Goal: Information Seeking & Learning: Understand process/instructions

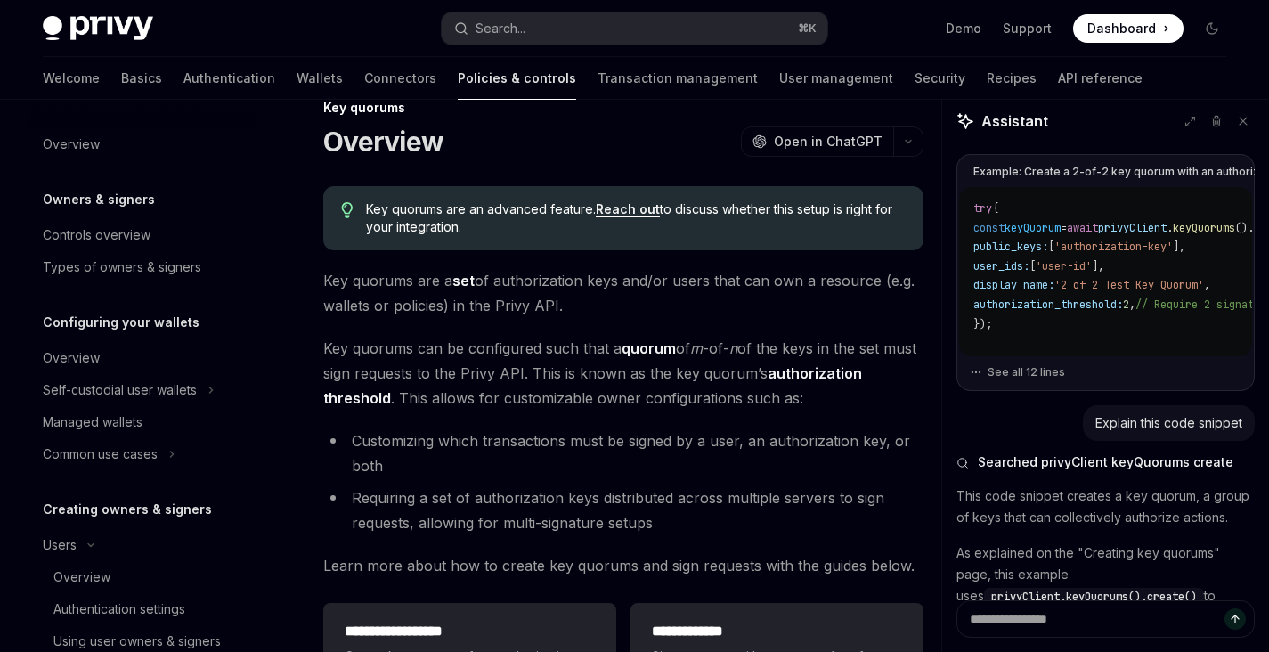
scroll to position [873, 0]
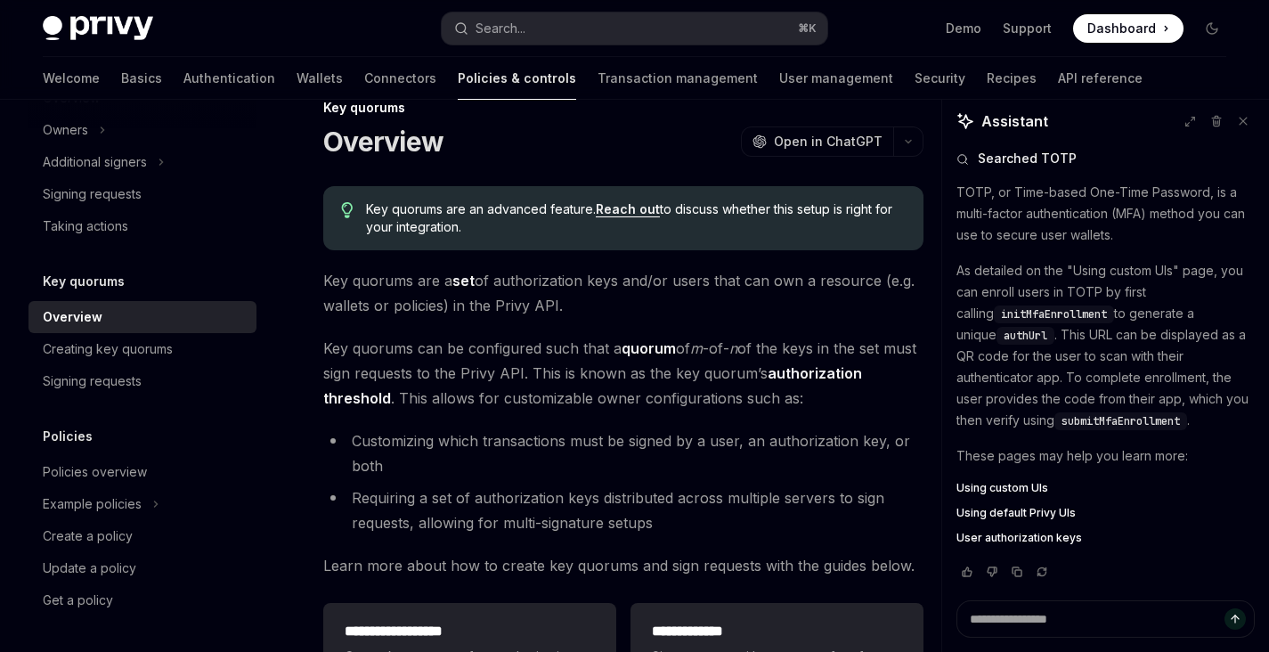
click at [507, 218] on span "Key quorums are an advanced feature. Reach out to discuss whether this setup is…" at bounding box center [636, 218] width 541 height 36
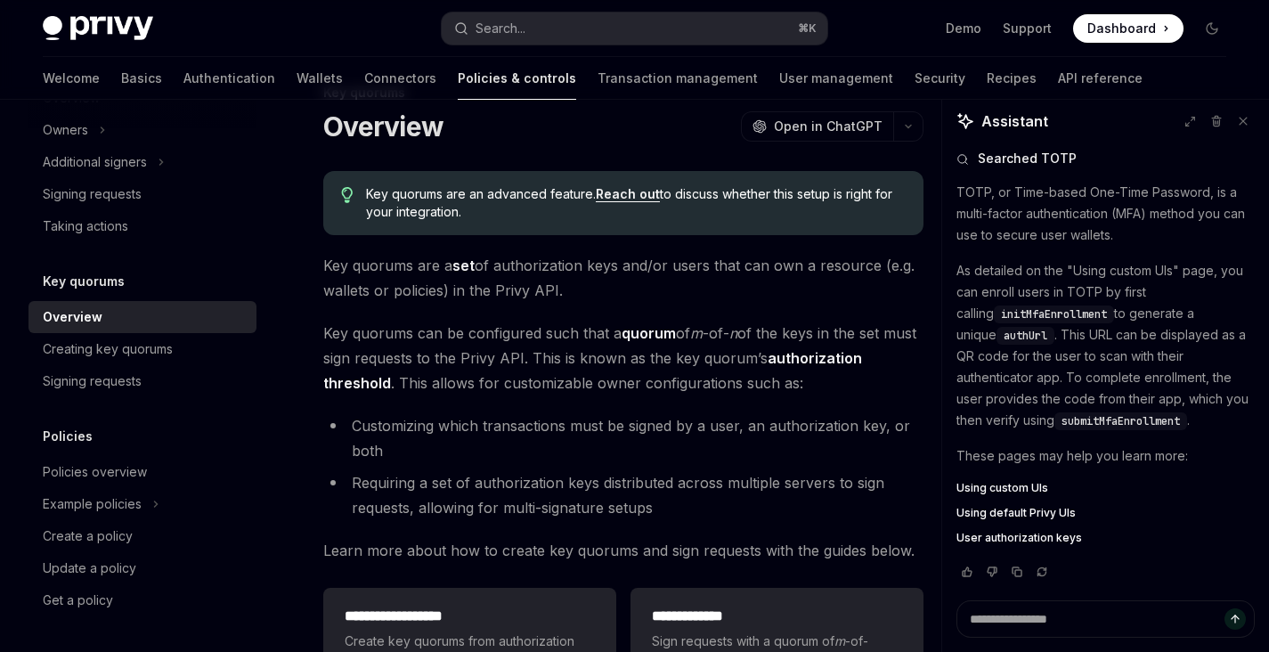
scroll to position [58, 0]
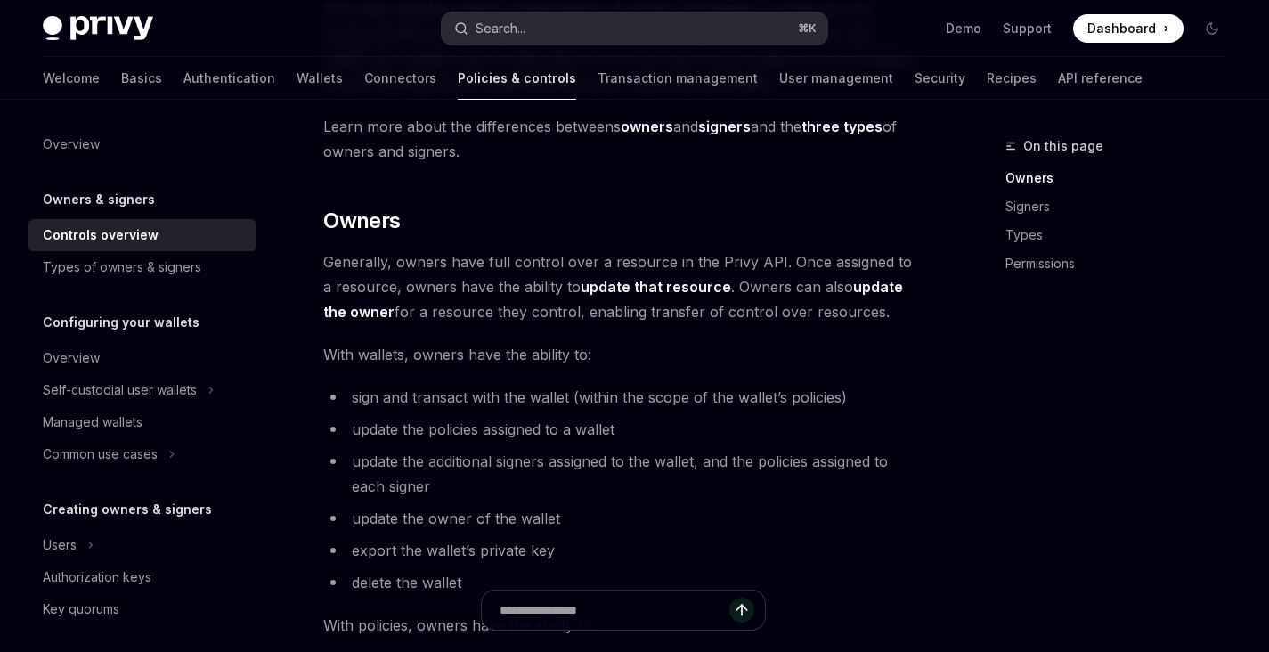
click at [612, 28] on button "Search... ⌘ K" at bounding box center [634, 28] width 385 height 32
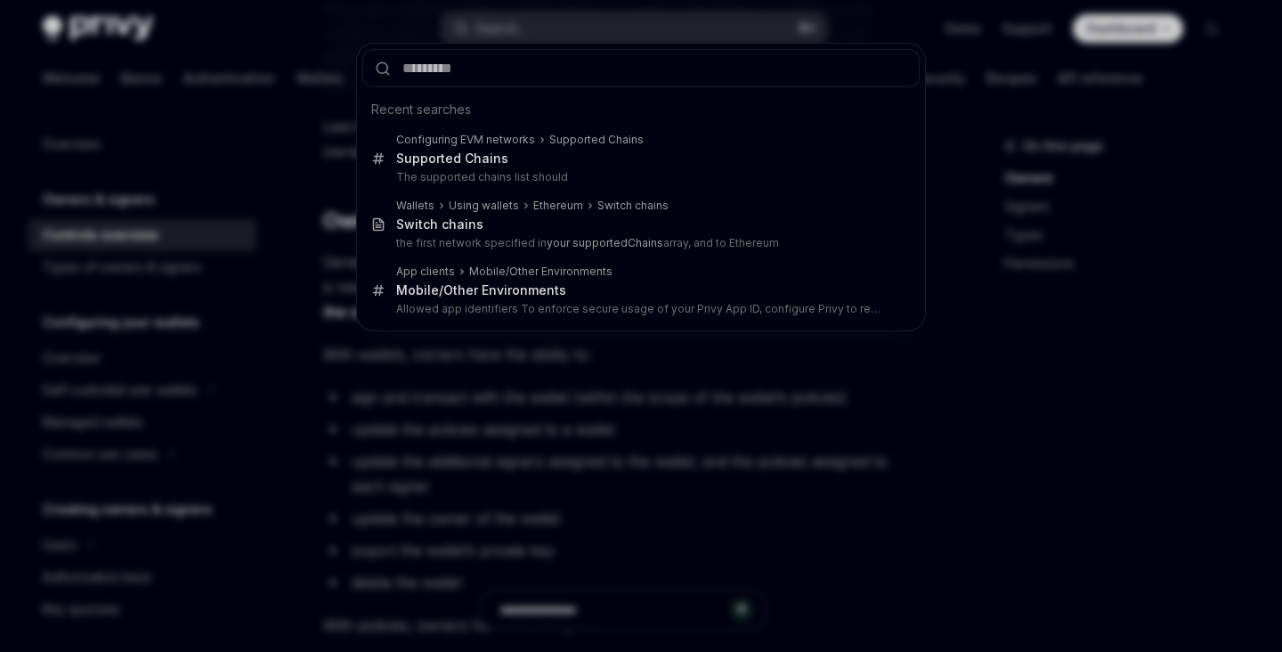
type input "******"
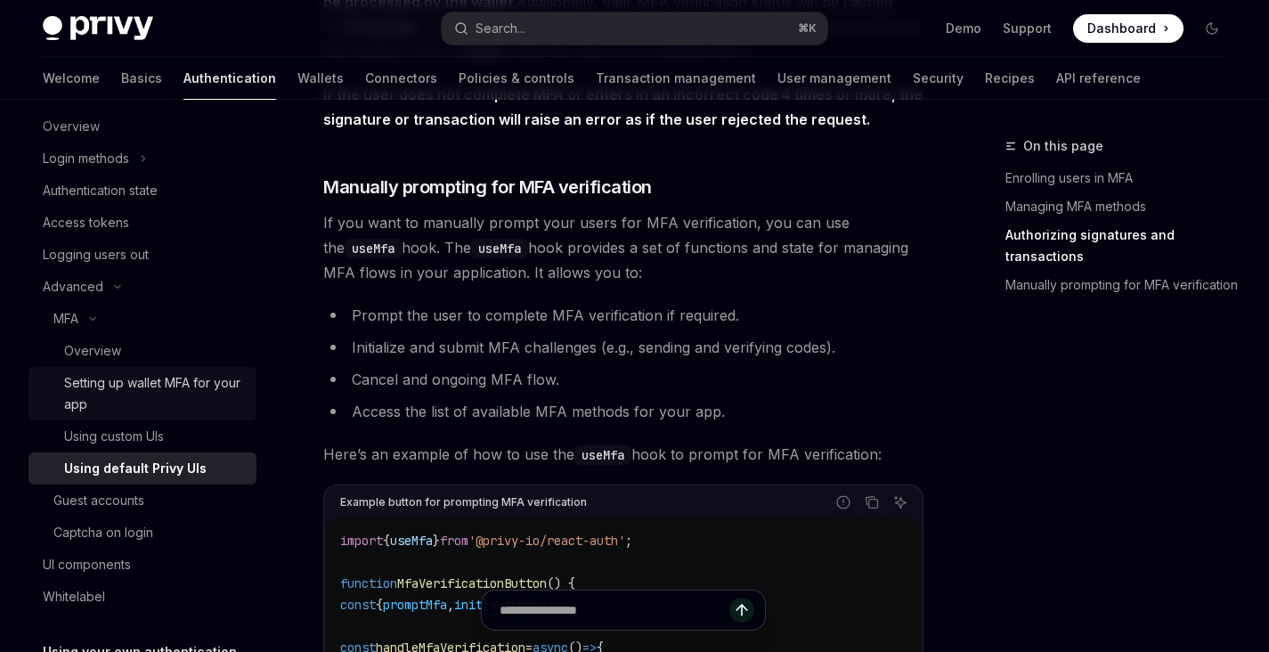
scroll to position [53, 0]
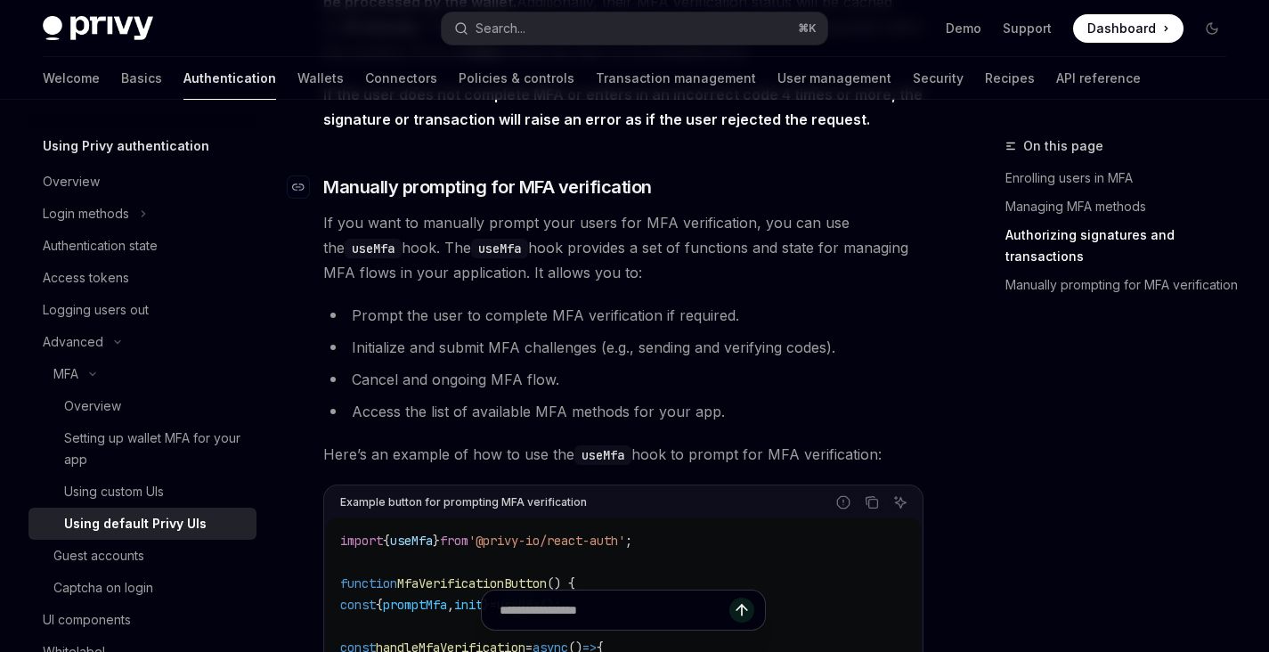
click at [692, 196] on h3 "​ Manually prompting for MFA verification" at bounding box center [623, 187] width 600 height 25
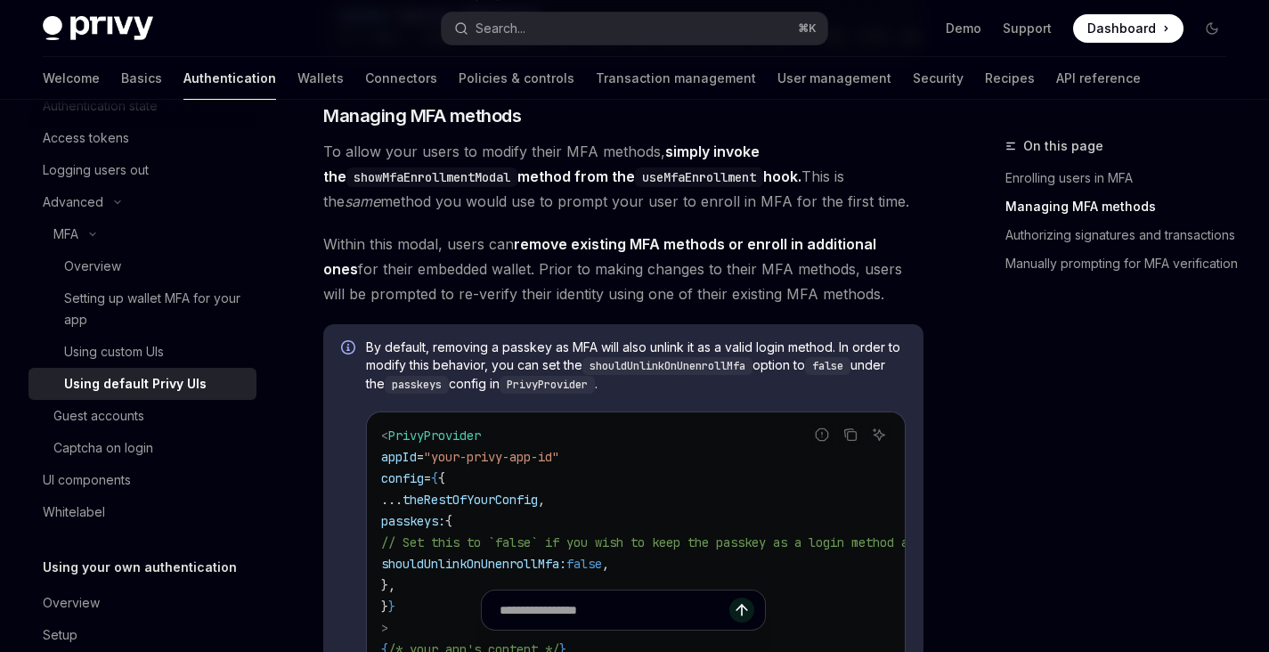
scroll to position [1357, 0]
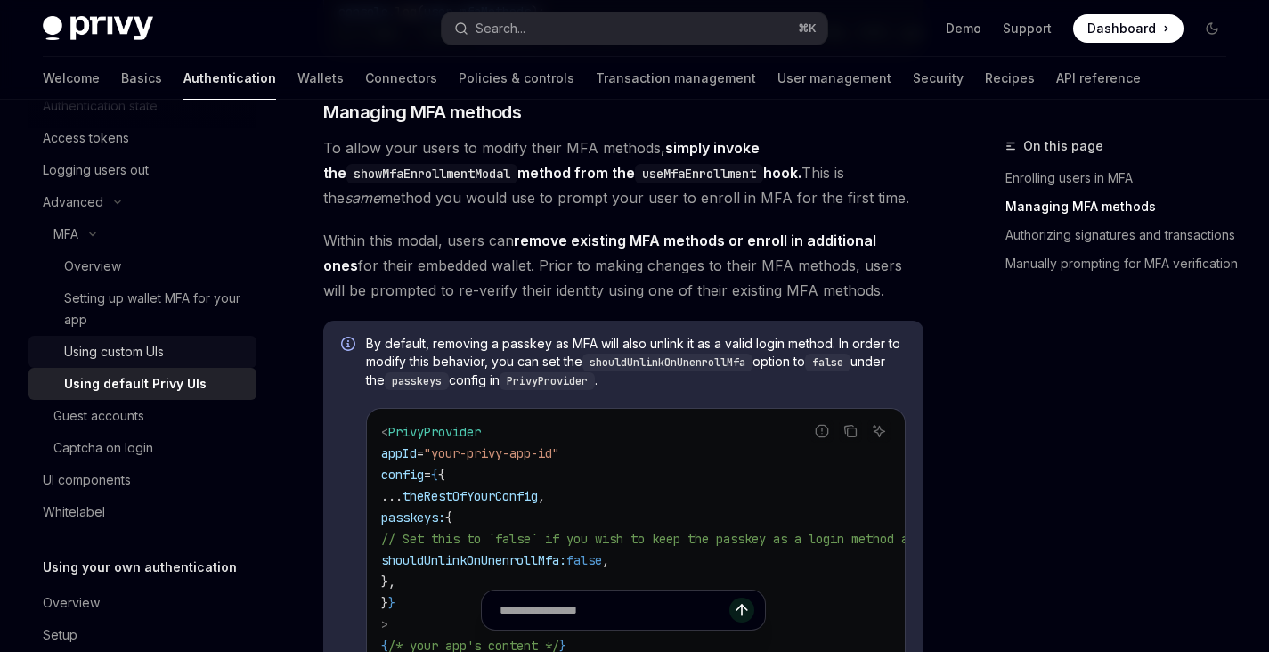
click at [144, 356] on div "Using custom UIs" at bounding box center [114, 351] width 100 height 21
type textarea "*"
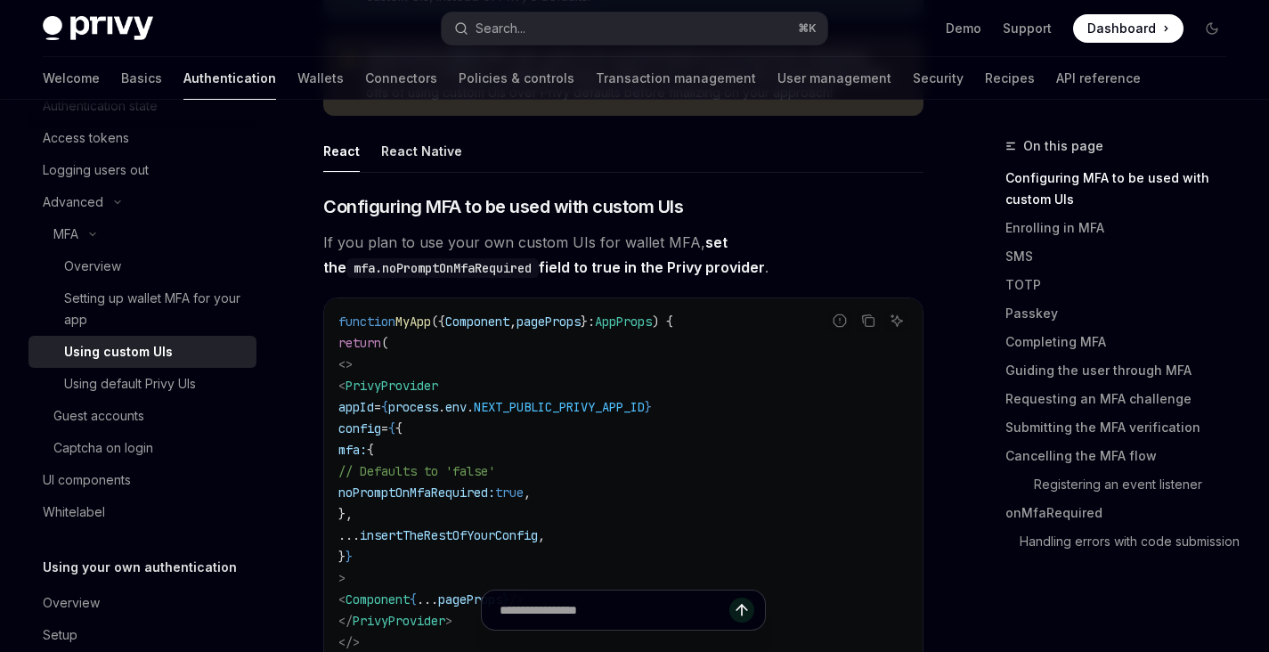
scroll to position [1046, 0]
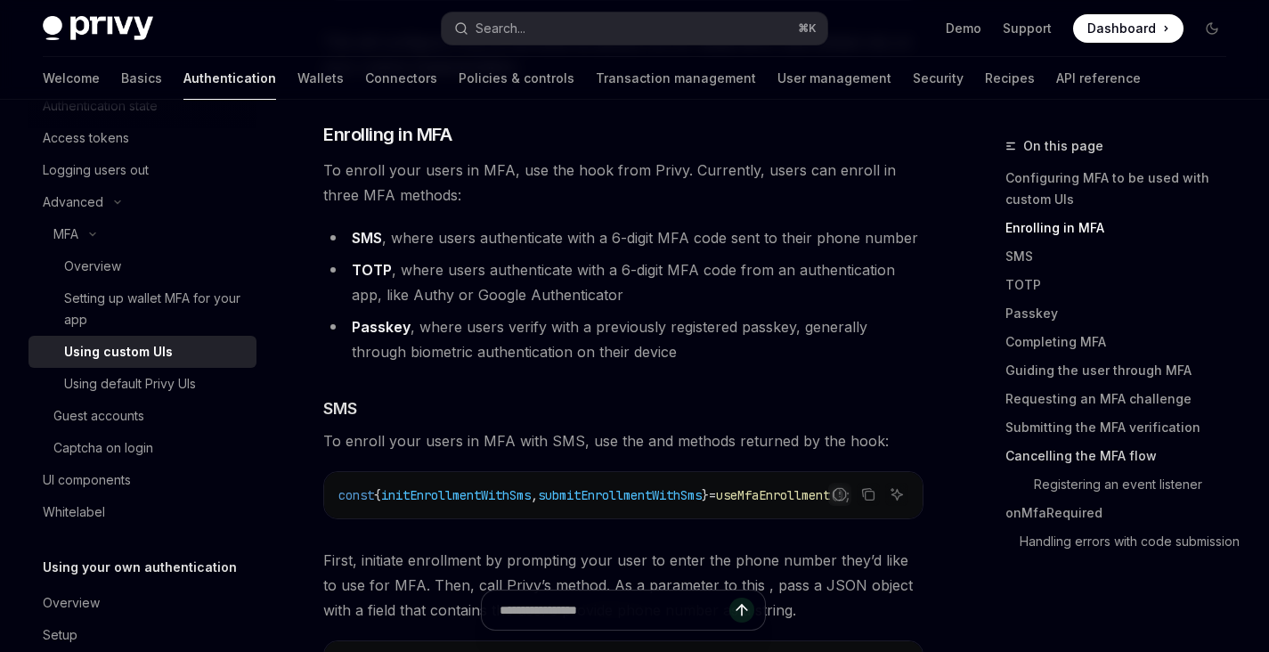
click at [1021, 451] on link "Cancelling the MFA flow" at bounding box center [1122, 456] width 235 height 28
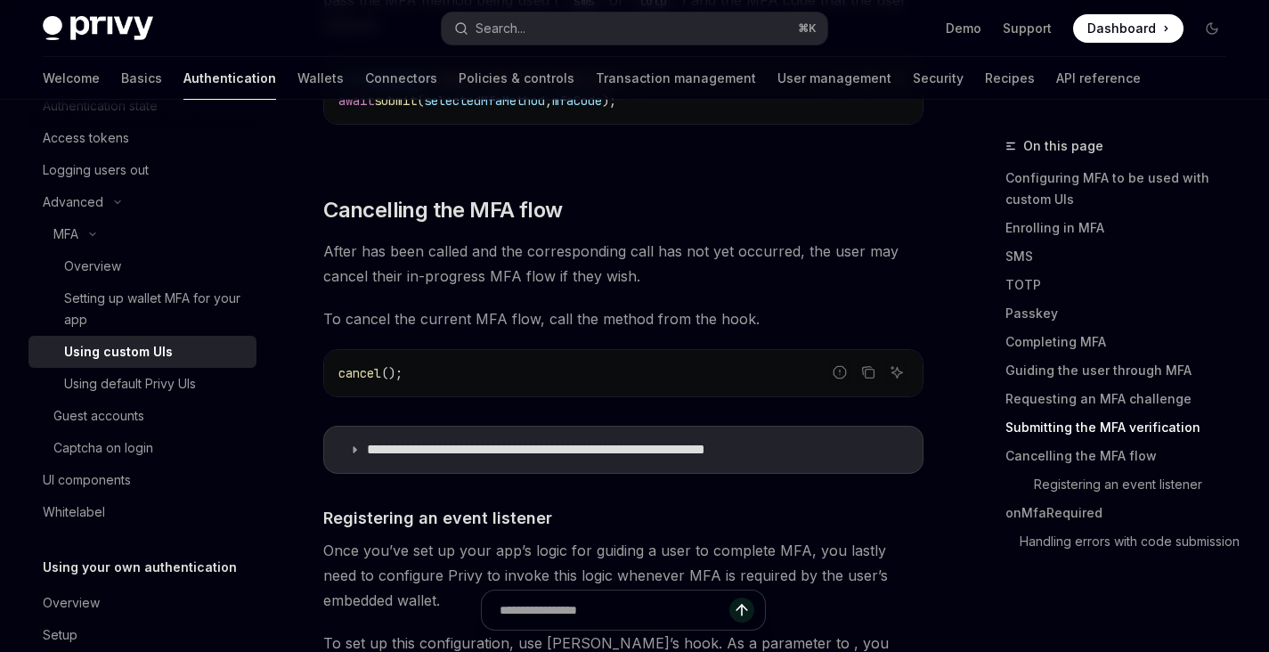
scroll to position [5627, 0]
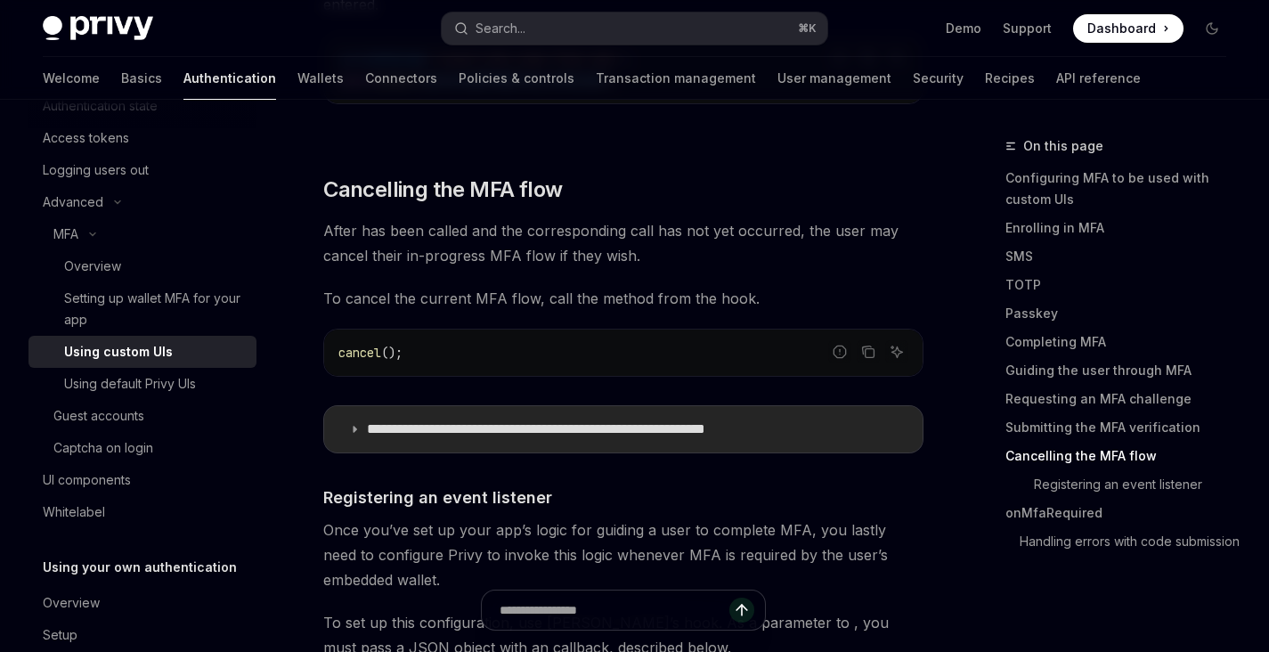
click at [354, 424] on icon at bounding box center [354, 429] width 11 height 11
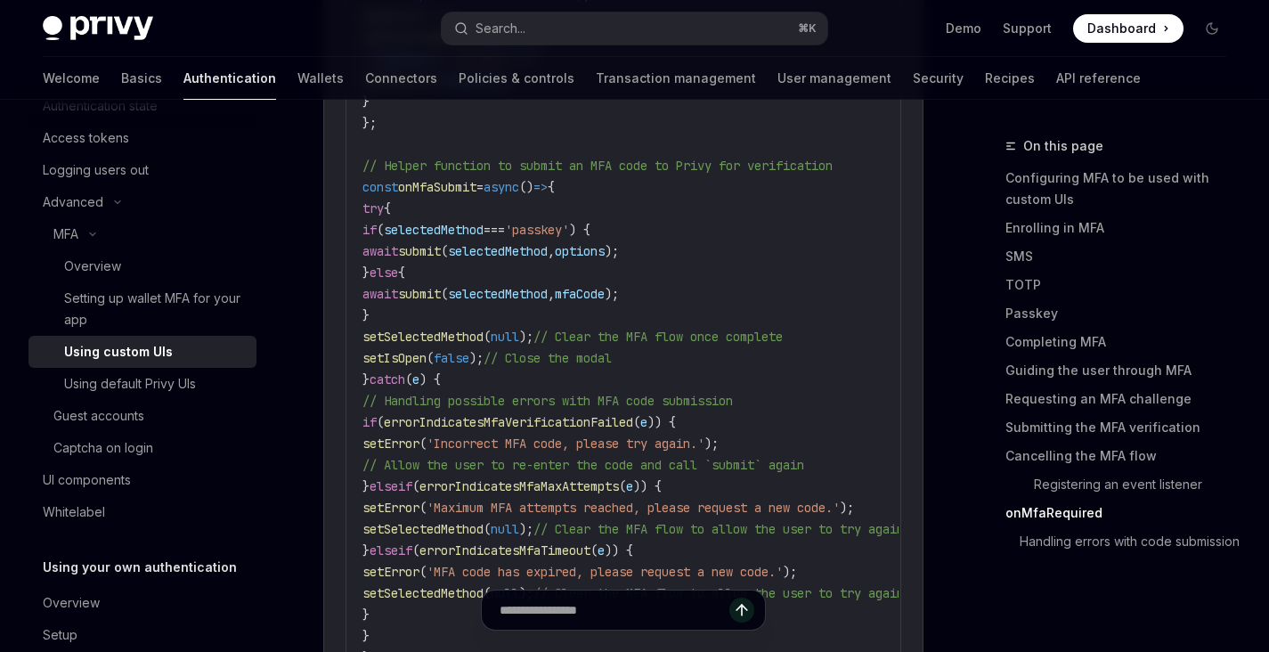
scroll to position [7040, 0]
click at [1034, 456] on link "Cancelling the MFA flow" at bounding box center [1122, 456] width 235 height 28
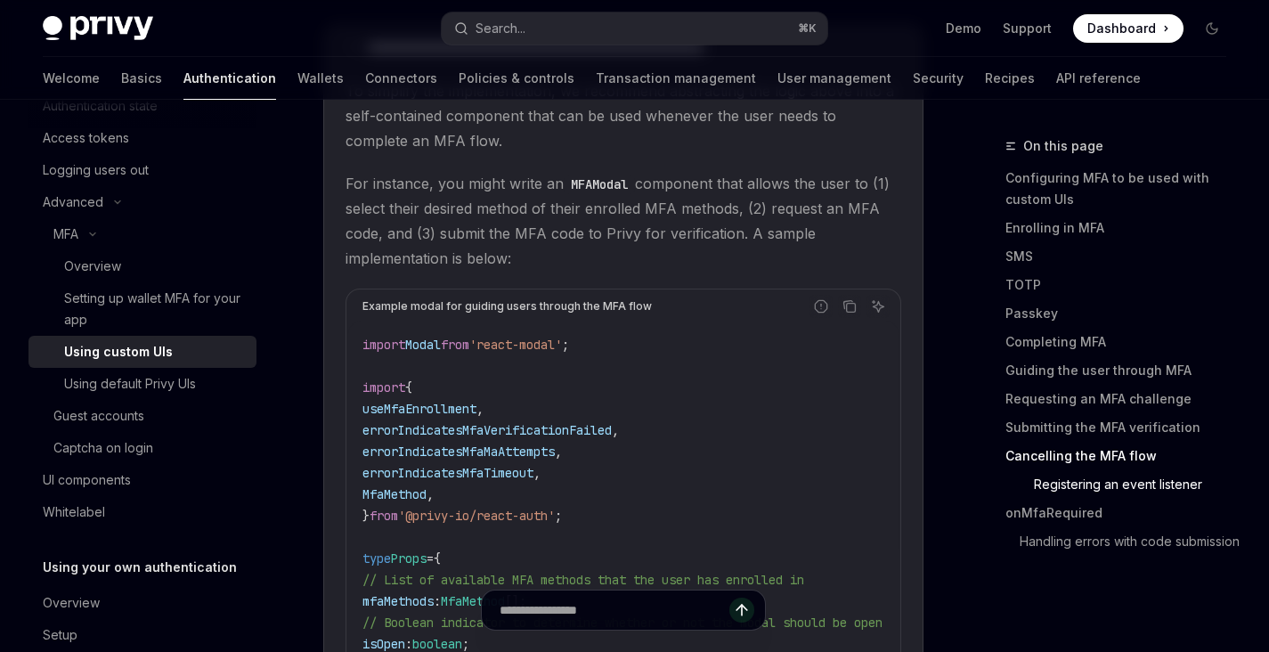
scroll to position [5999, 0]
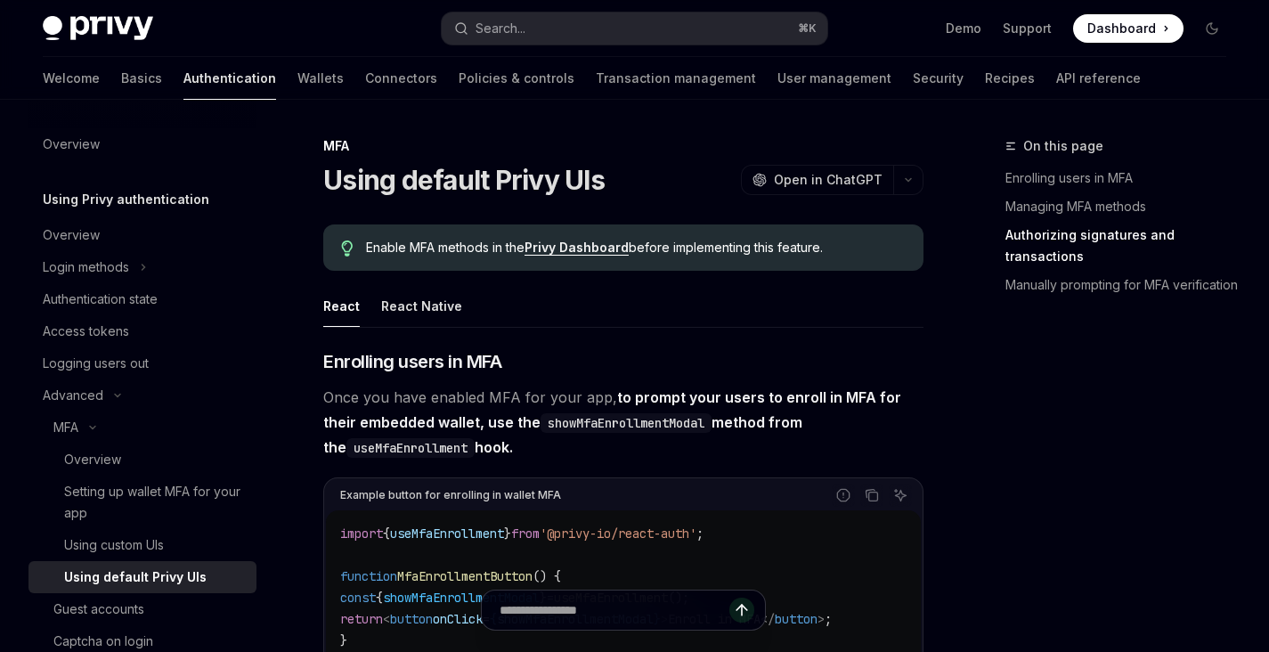
scroll to position [2975, 0]
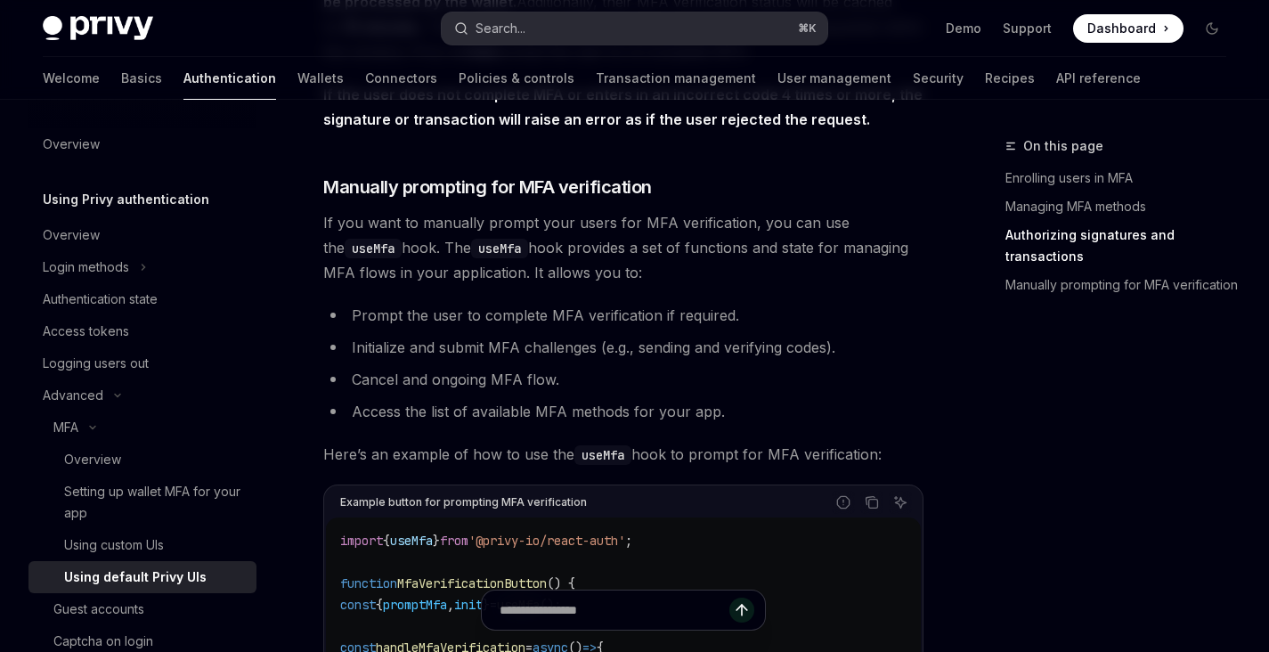
click at [670, 31] on button "Search... ⌘ K" at bounding box center [634, 28] width 385 height 32
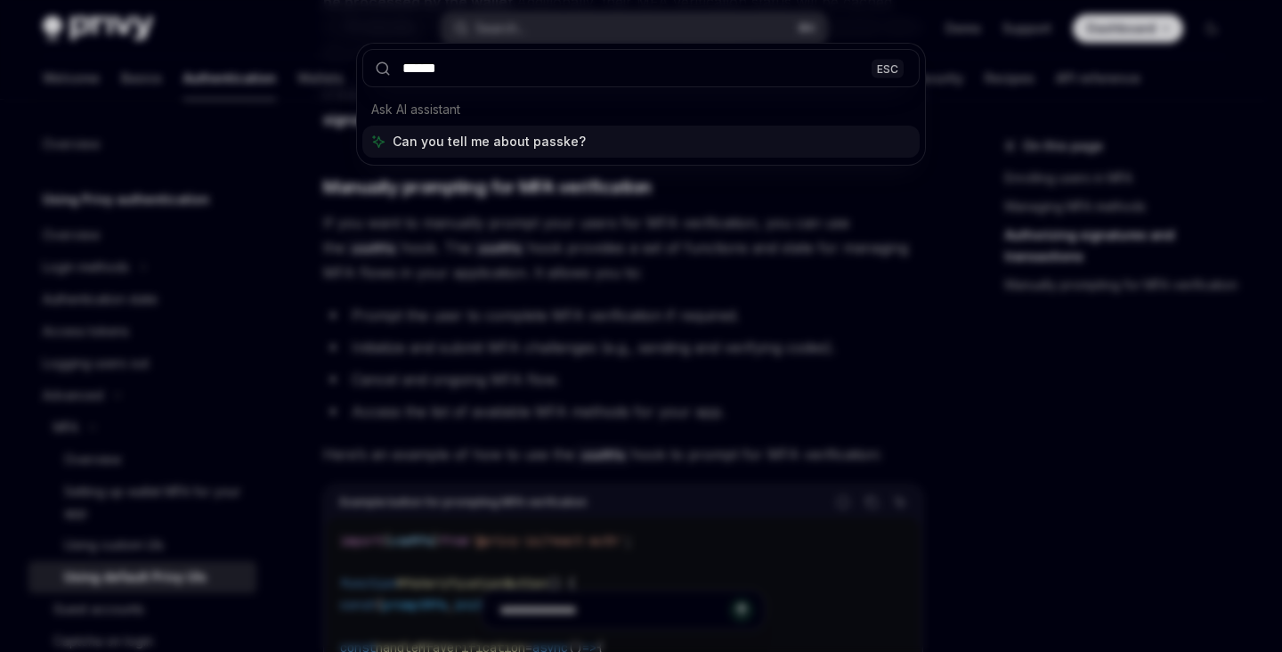
type input "*******"
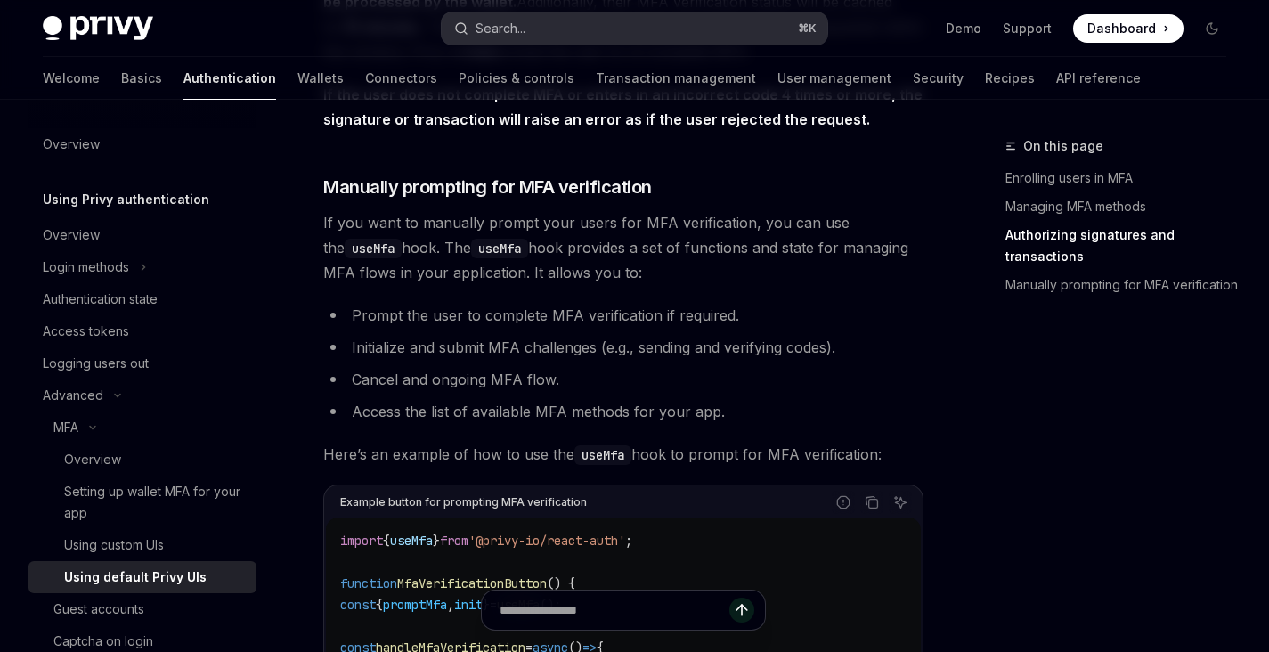
type textarea "*"
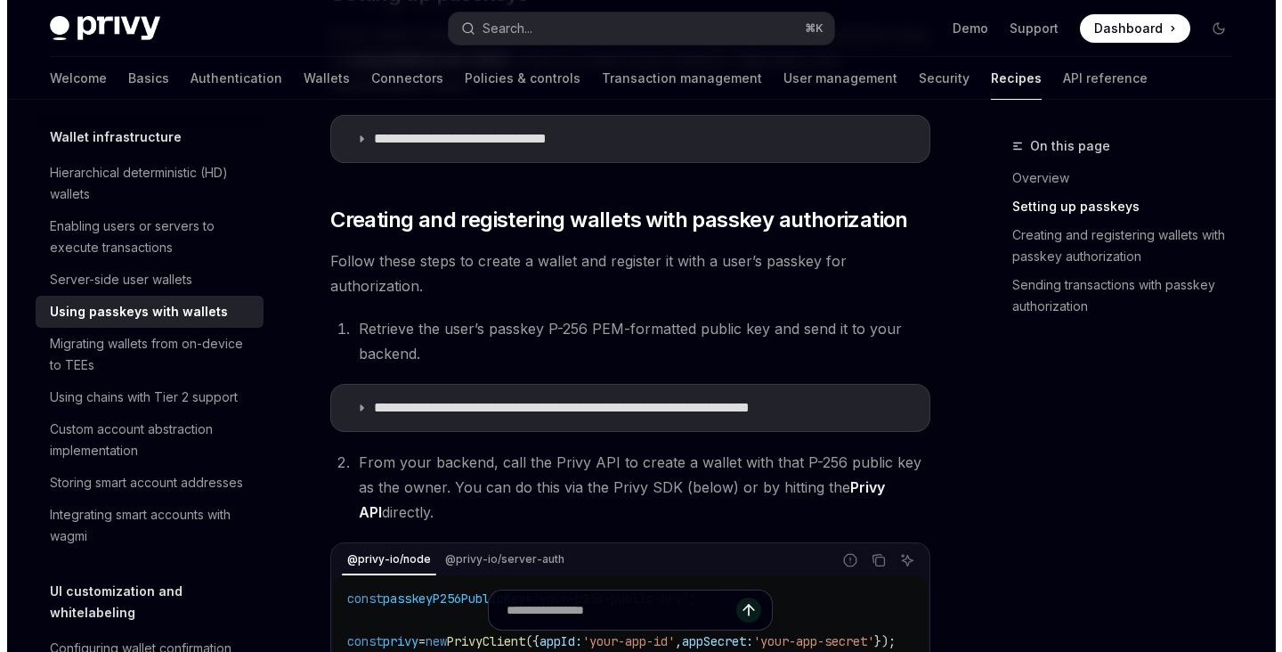
scroll to position [574, 0]
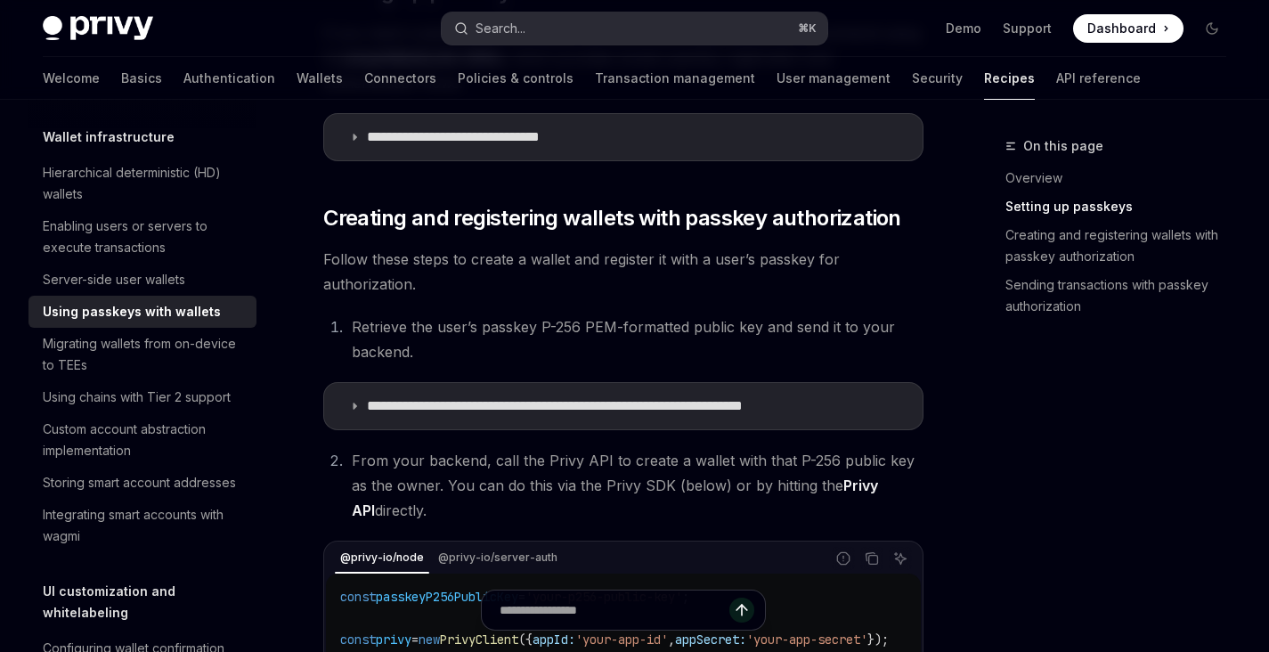
click at [540, 38] on button "Search... ⌘ K" at bounding box center [634, 28] width 385 height 32
